Goal: Information Seeking & Learning: Learn about a topic

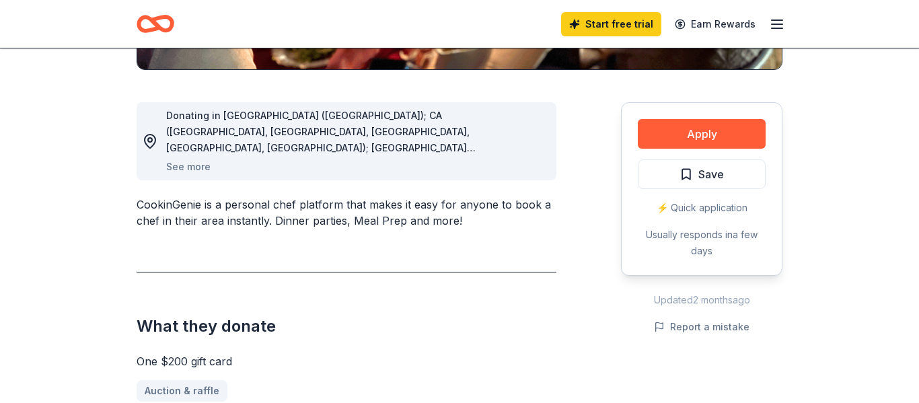
scroll to position [340, 0]
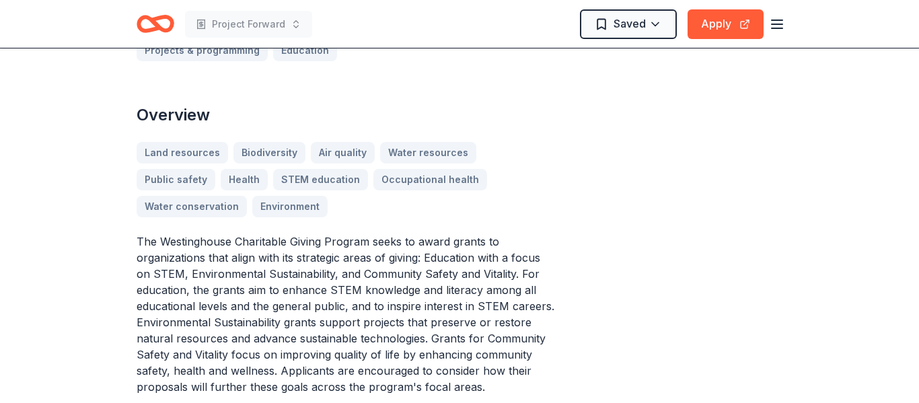
scroll to position [353, 0]
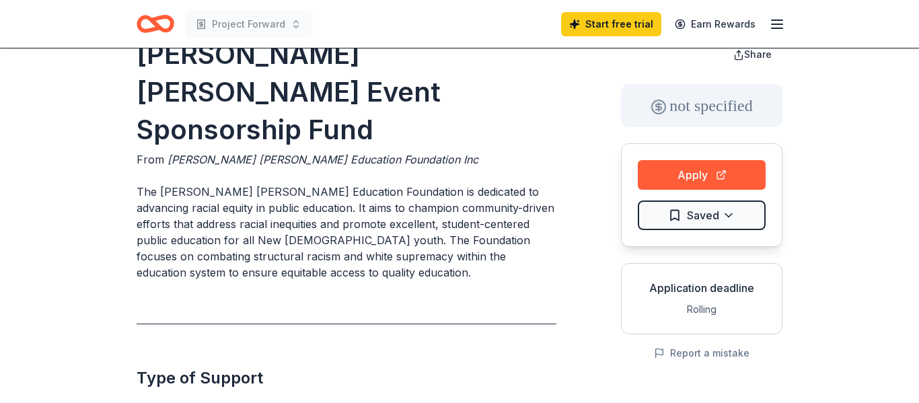
scroll to position [38, 0]
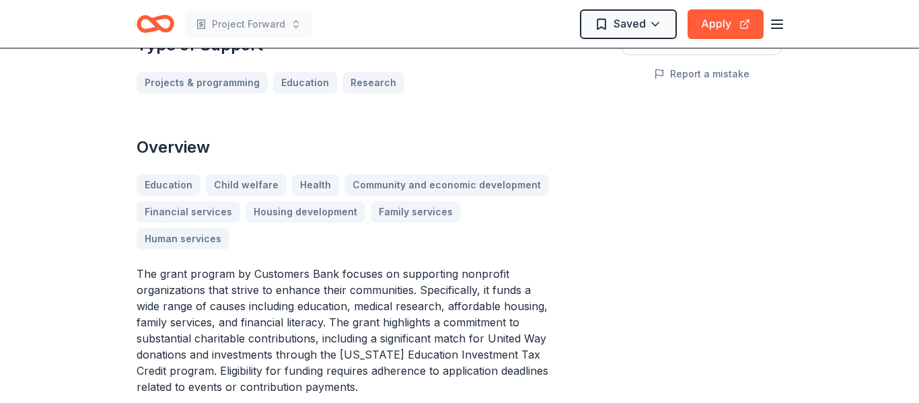
scroll to position [334, 0]
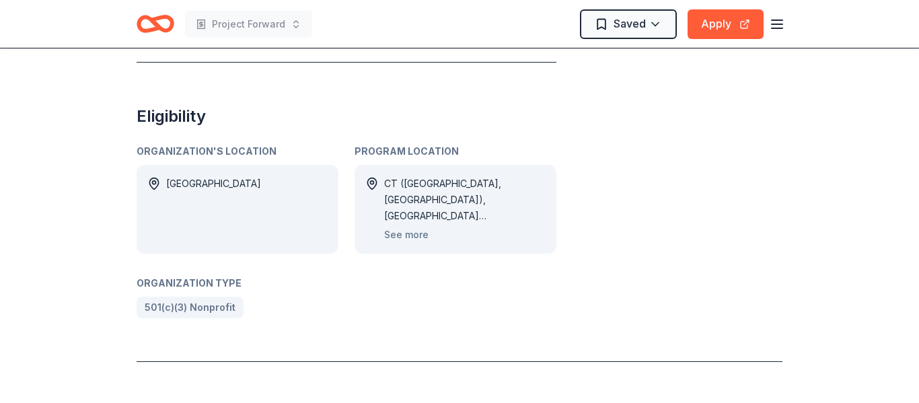
scroll to position [625, 0]
